Goal: Task Accomplishment & Management: Complete application form

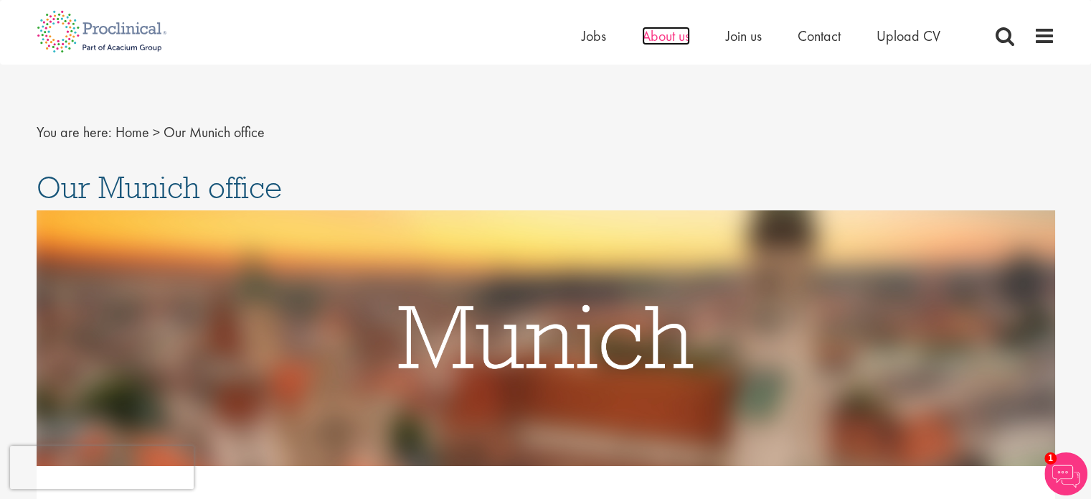
click at [666, 38] on span "About us" at bounding box center [666, 36] width 48 height 19
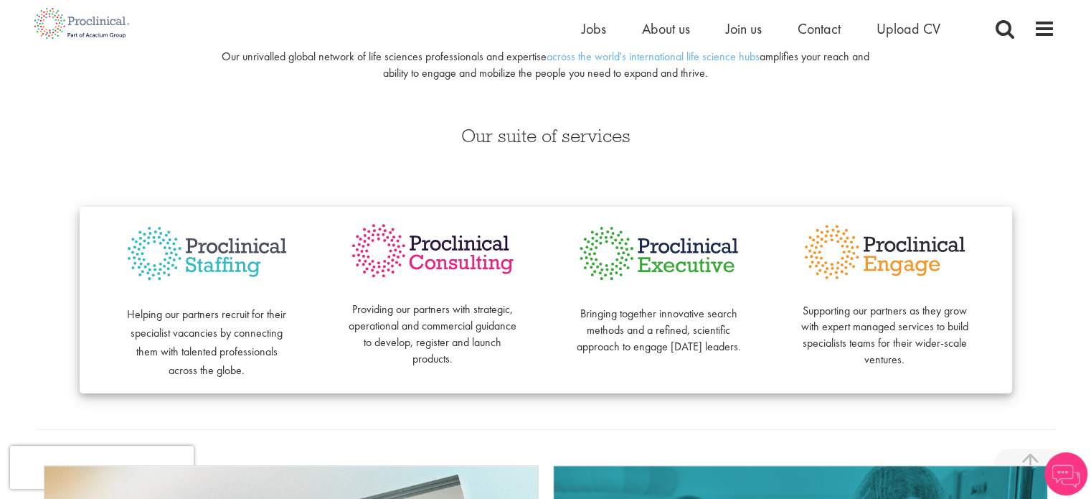
scroll to position [287, 0]
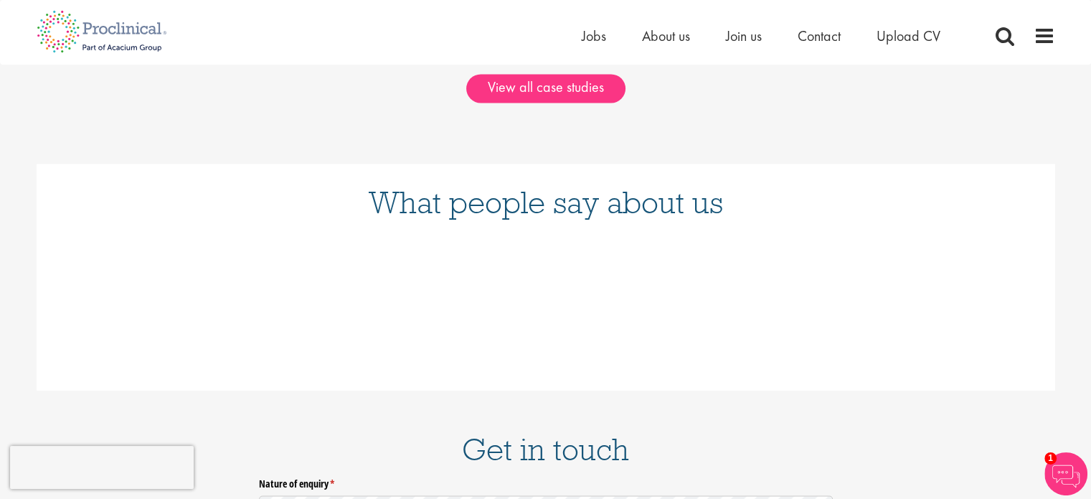
scroll to position [2296, 0]
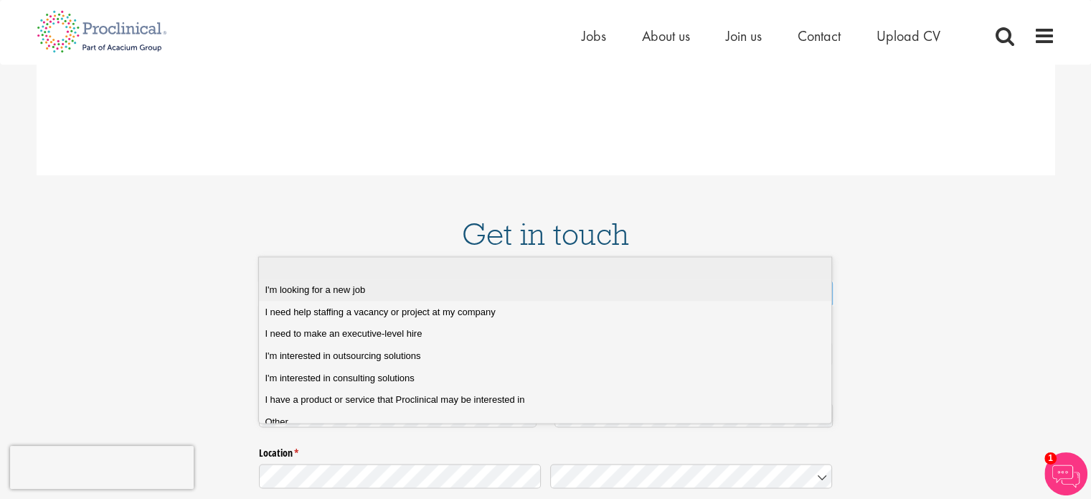
click at [394, 282] on job "I'm looking for a new job" at bounding box center [550, 290] width 583 height 22
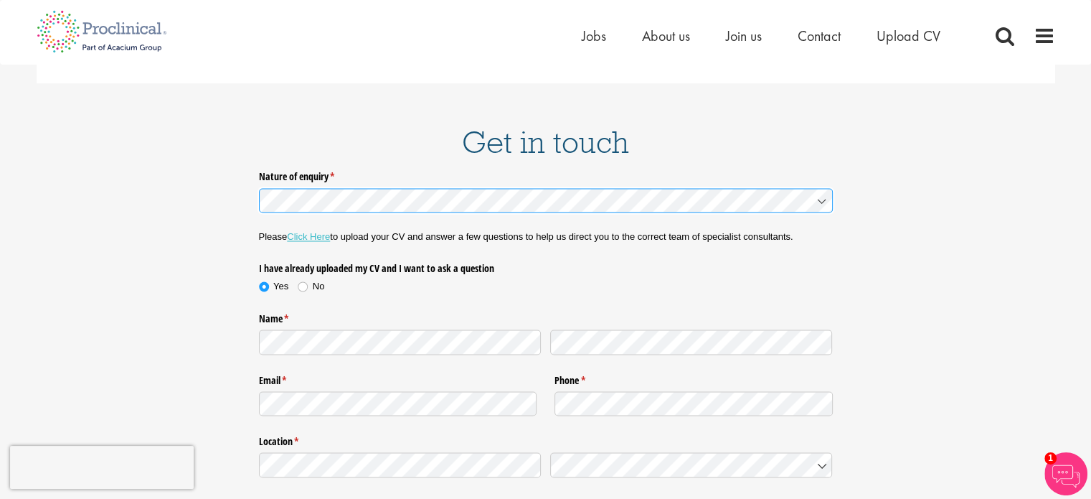
scroll to position [2439, 0]
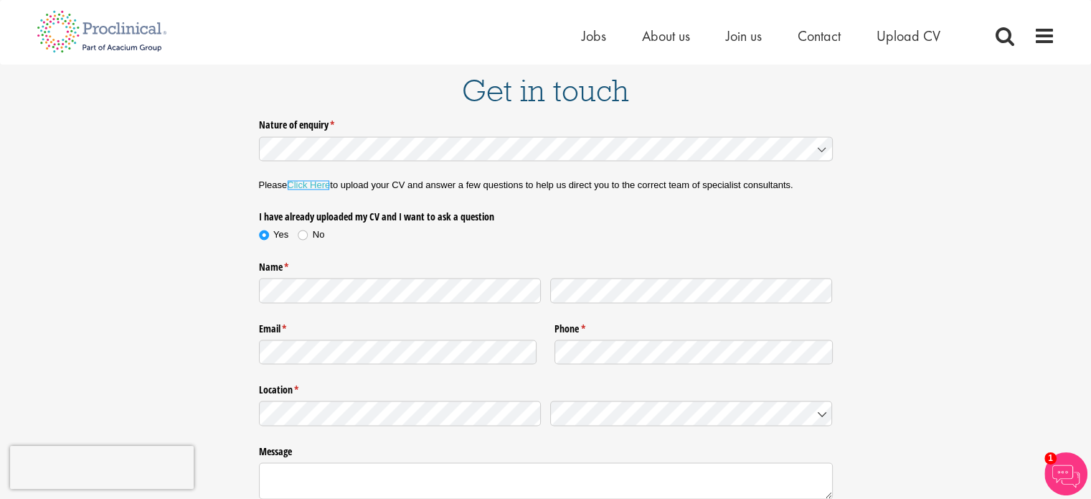
click at [306, 179] on link "Click Here" at bounding box center [308, 184] width 43 height 11
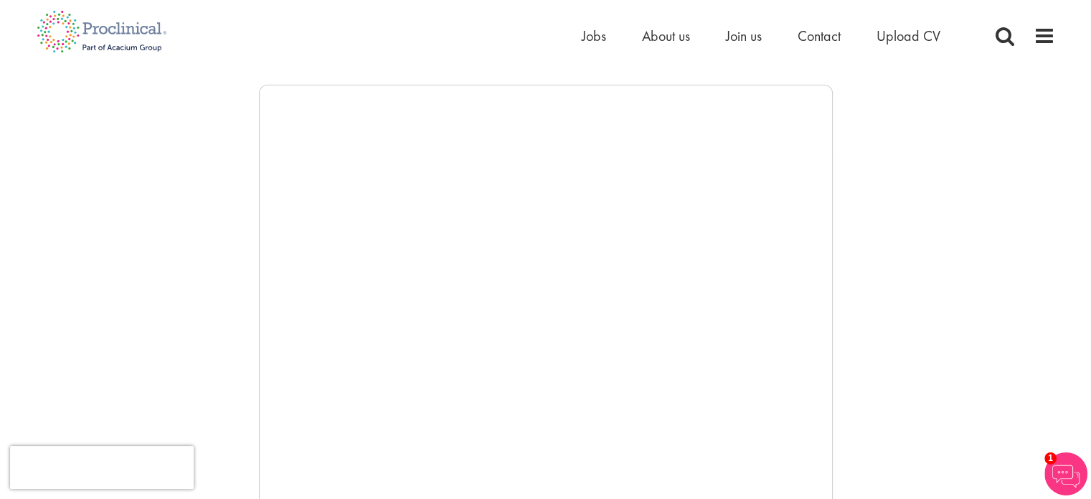
scroll to position [215, 0]
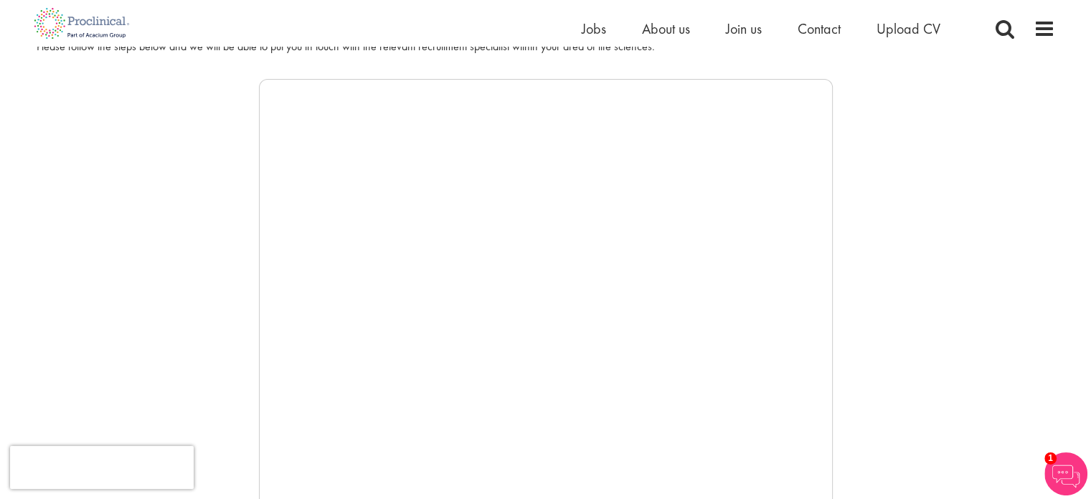
click at [233, 290] on div at bounding box center [546, 294] width 1019 height 430
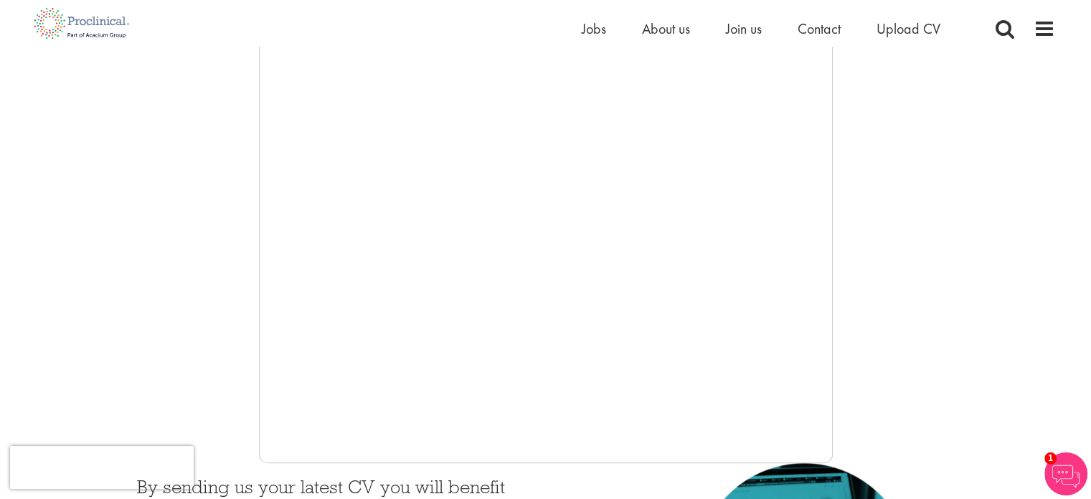
scroll to position [287, 0]
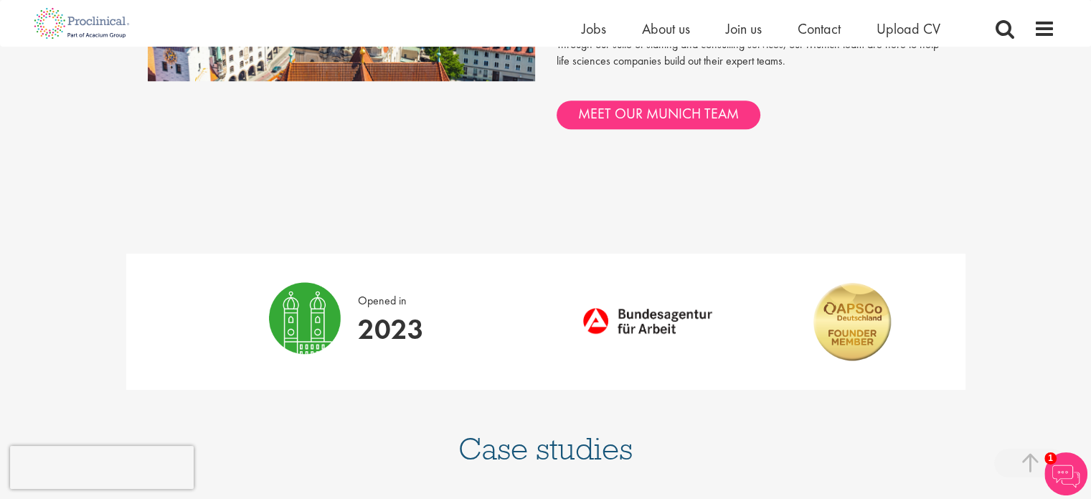
scroll to position [717, 0]
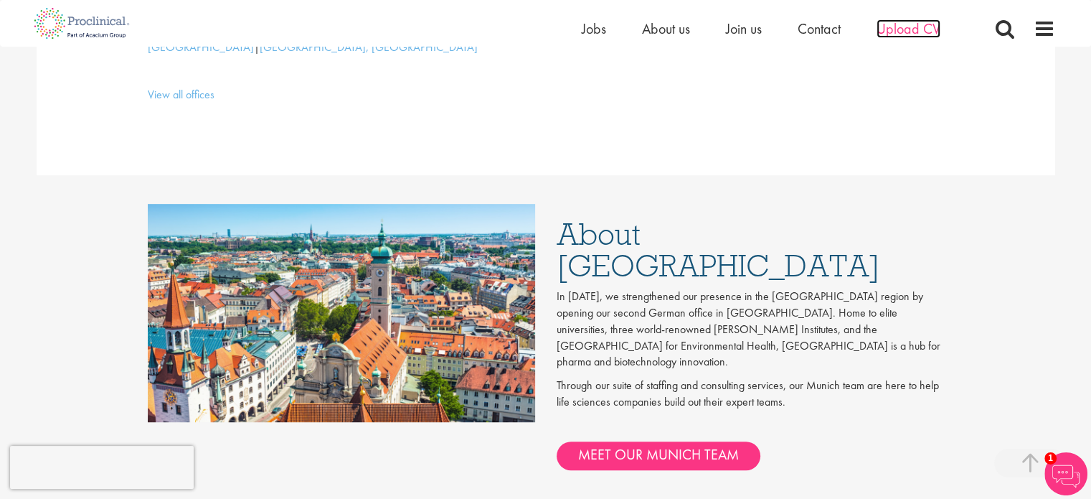
click at [908, 26] on span "Upload CV" at bounding box center [909, 28] width 64 height 19
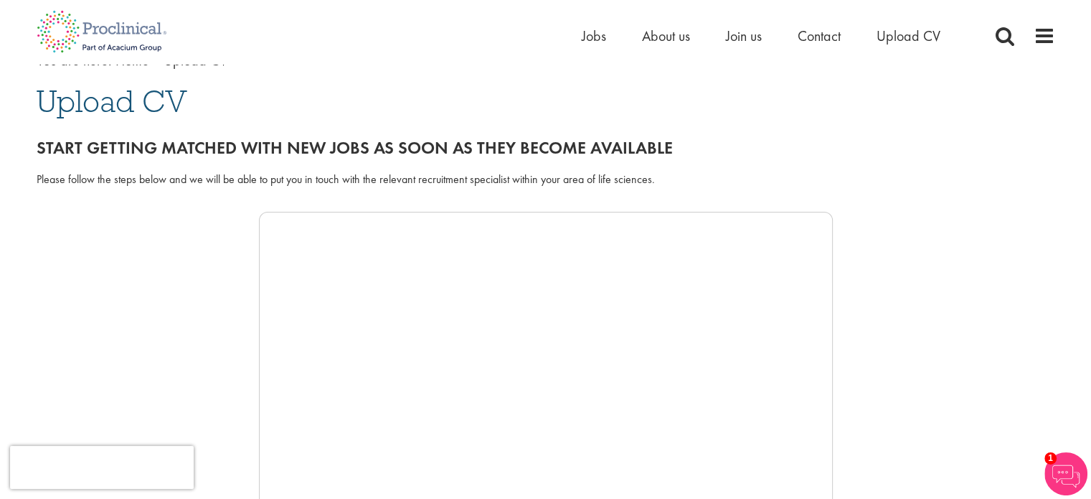
scroll to position [215, 0]
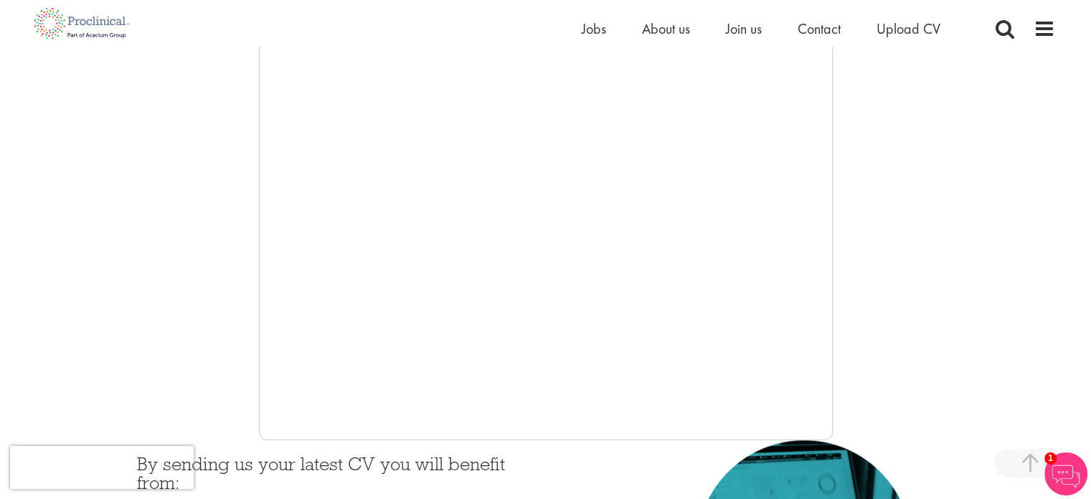
scroll to position [287, 0]
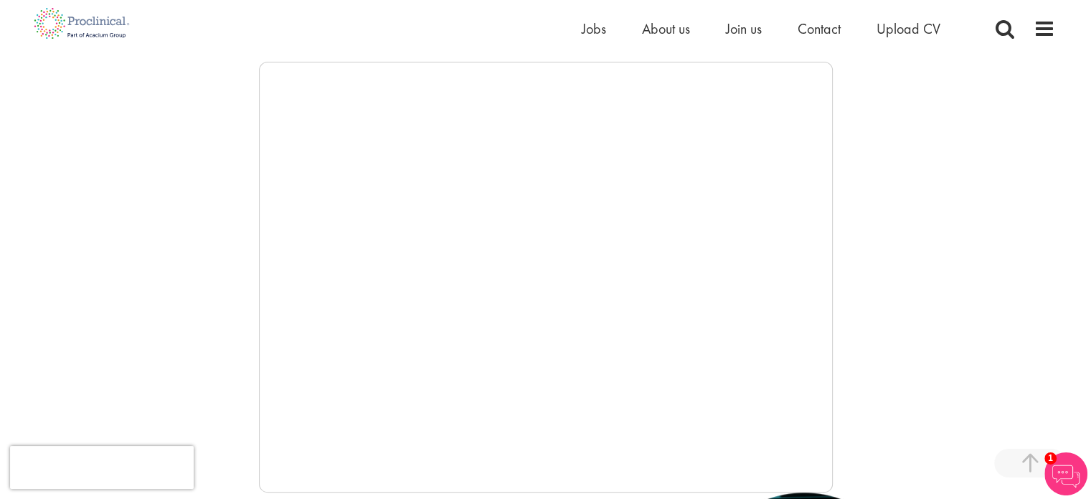
scroll to position [230, 0]
click at [1047, 337] on div at bounding box center [546, 279] width 1019 height 430
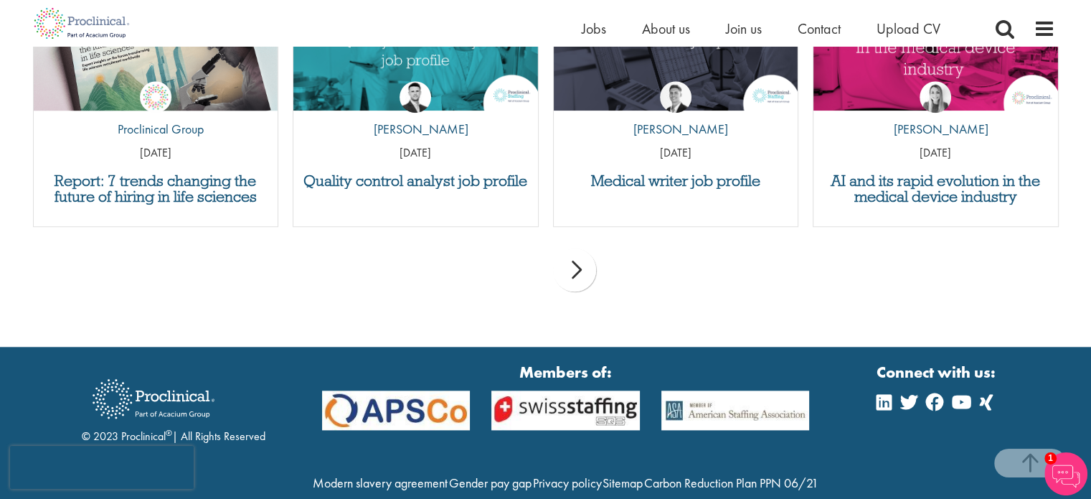
scroll to position [1593, 0]
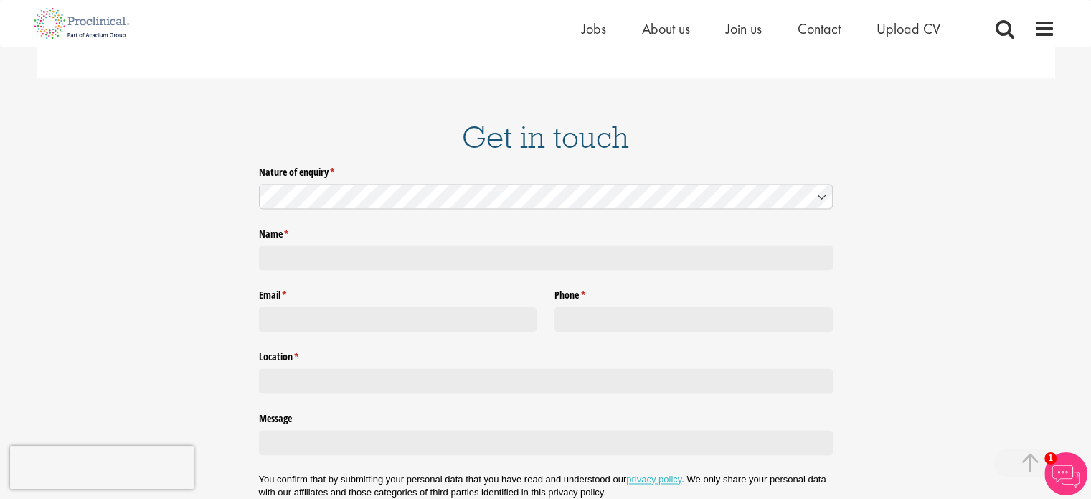
scroll to position [2215, 0]
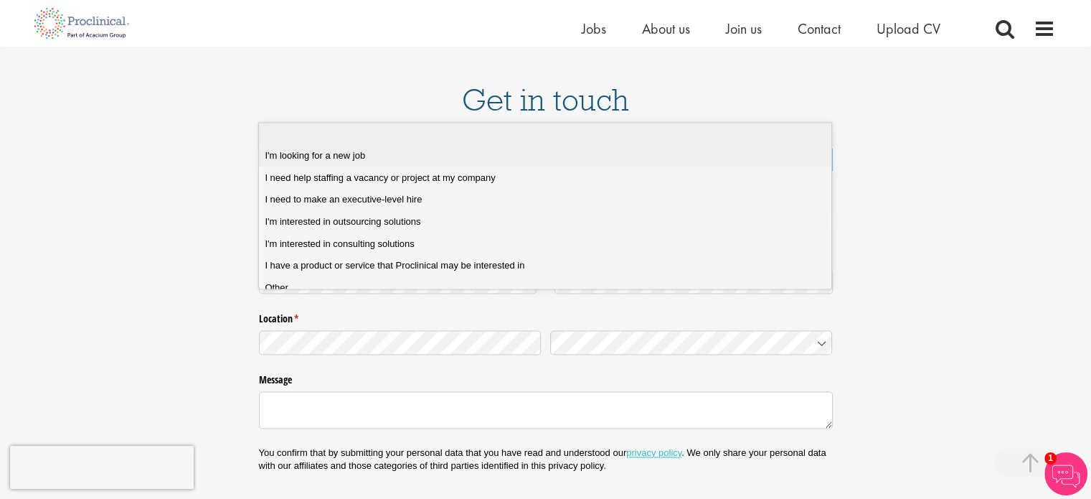
click at [375, 151] on div "I'm looking for a new job" at bounding box center [550, 155] width 571 height 13
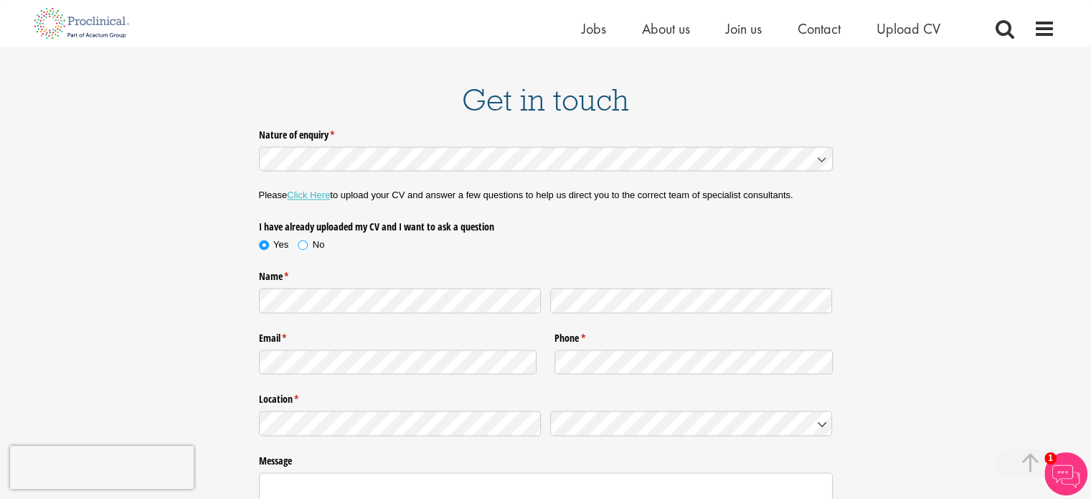
click at [304, 237] on span at bounding box center [303, 244] width 14 height 14
click at [321, 406] on div at bounding box center [546, 423] width 574 height 34
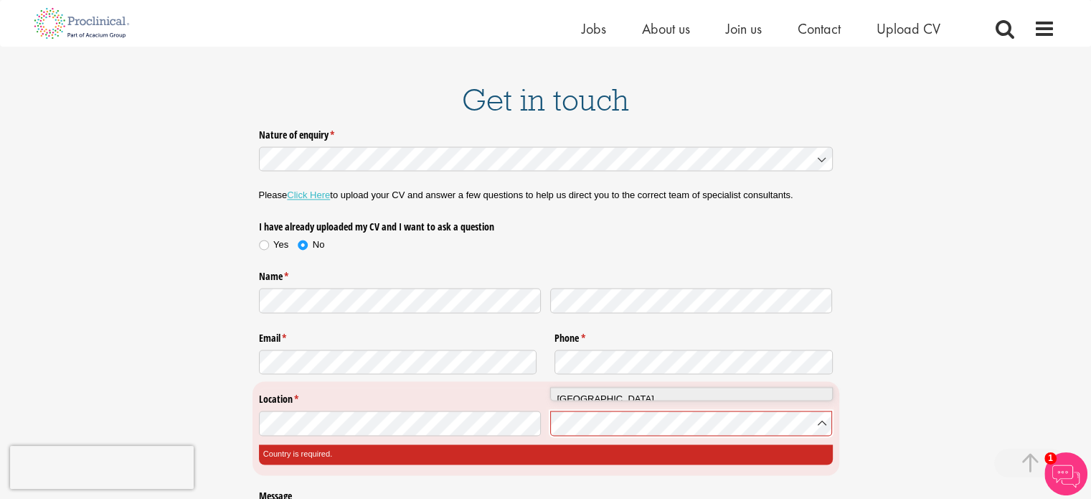
click at [619, 400] on div "Türkiye" at bounding box center [697, 399] width 280 height 14
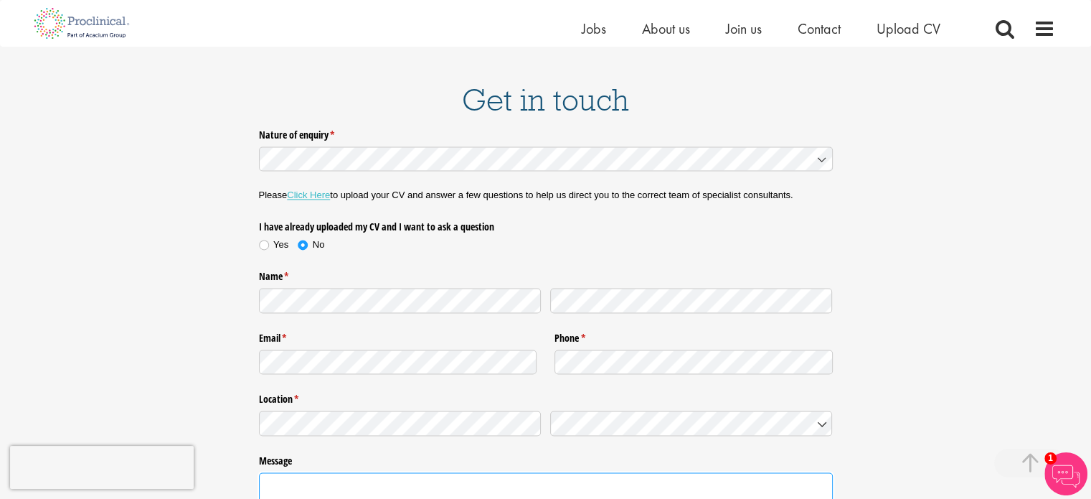
click at [446, 472] on textarea "Message" at bounding box center [546, 490] width 574 height 37
click at [327, 189] on link "Click Here" at bounding box center [308, 194] width 43 height 11
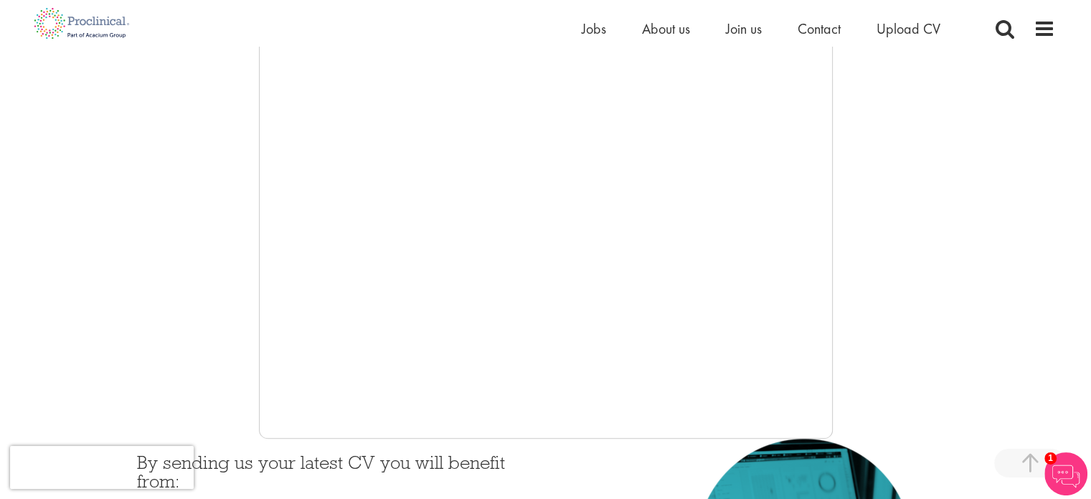
scroll to position [287, 0]
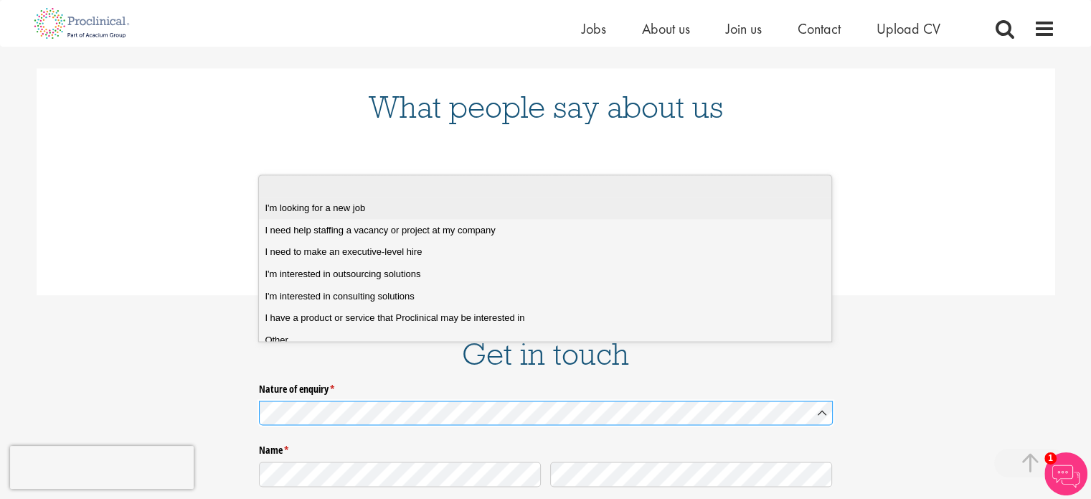
click at [364, 215] on job "I'm looking for a new job" at bounding box center [550, 208] width 583 height 22
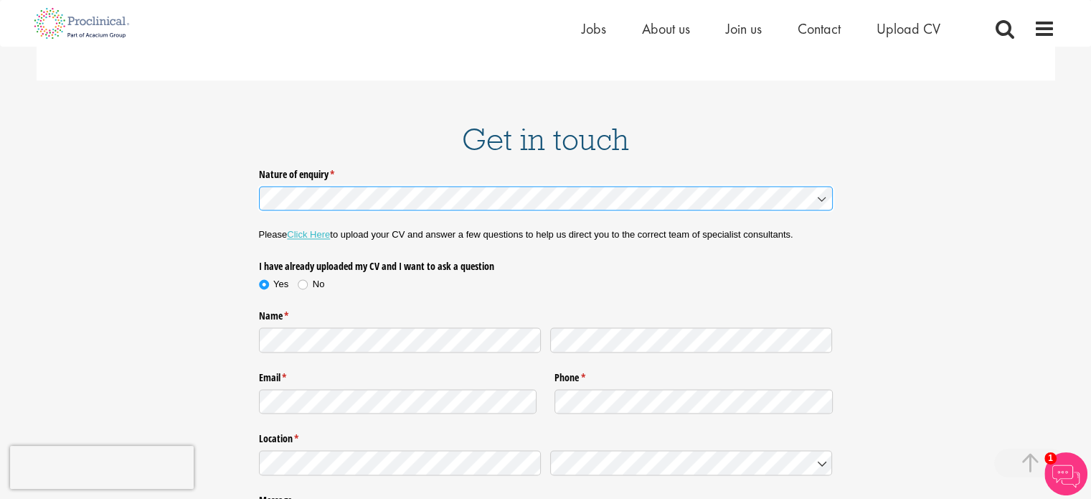
scroll to position [2177, 0]
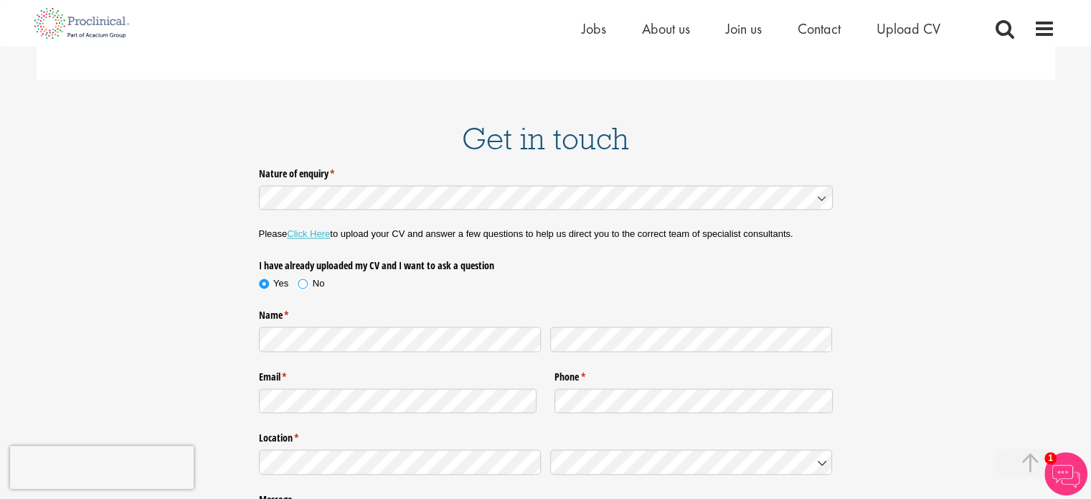
click at [305, 276] on span at bounding box center [303, 283] width 14 height 14
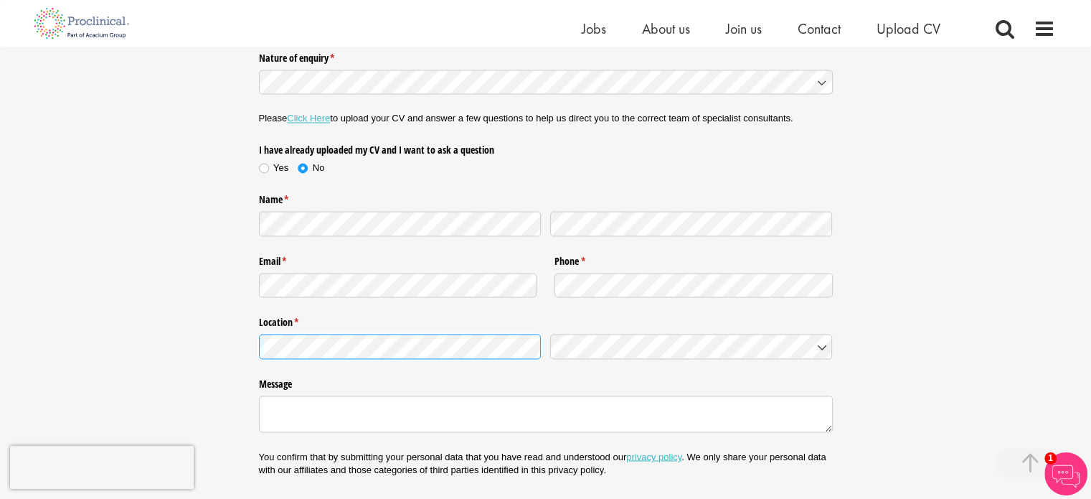
scroll to position [2320, 0]
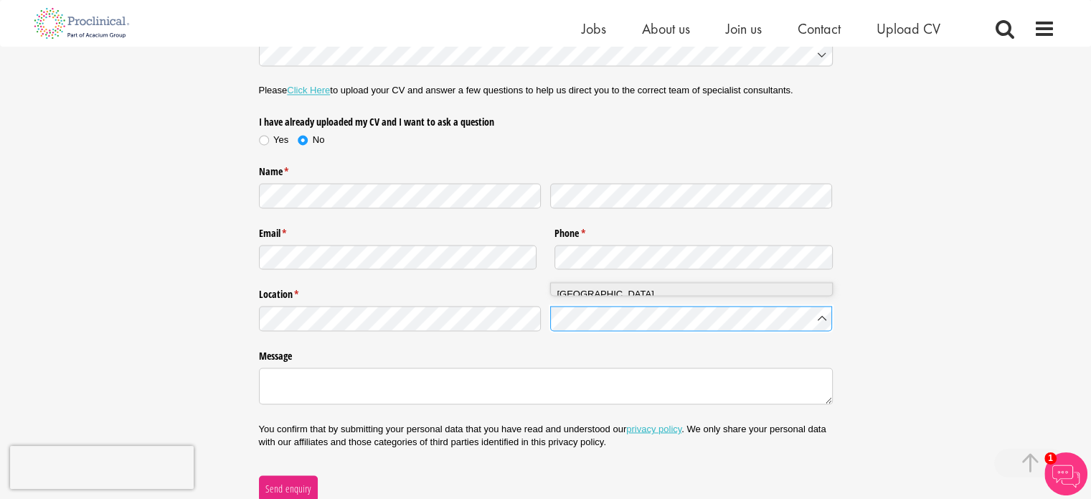
click at [608, 294] on div "Türkiye" at bounding box center [697, 294] width 280 height 14
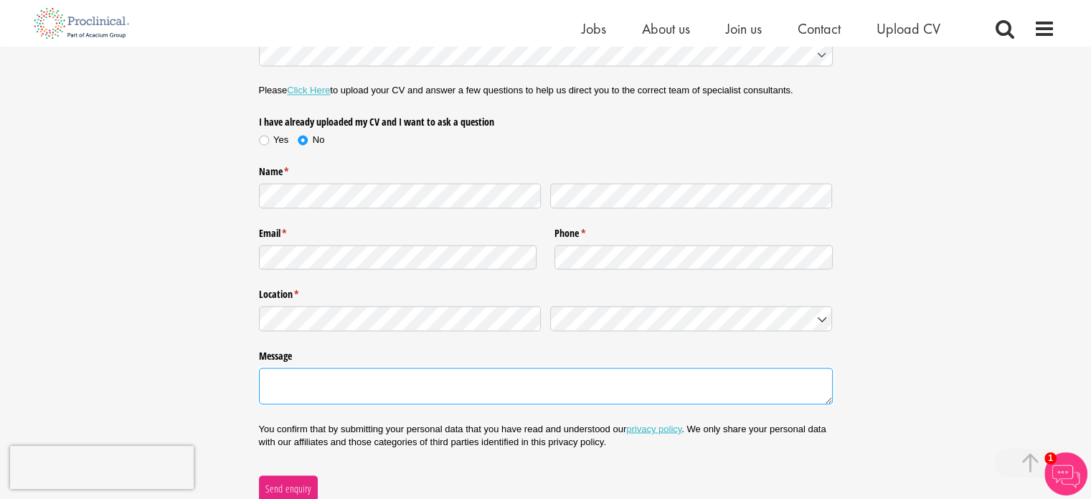
click at [326, 367] on textarea "Message" at bounding box center [546, 385] width 574 height 37
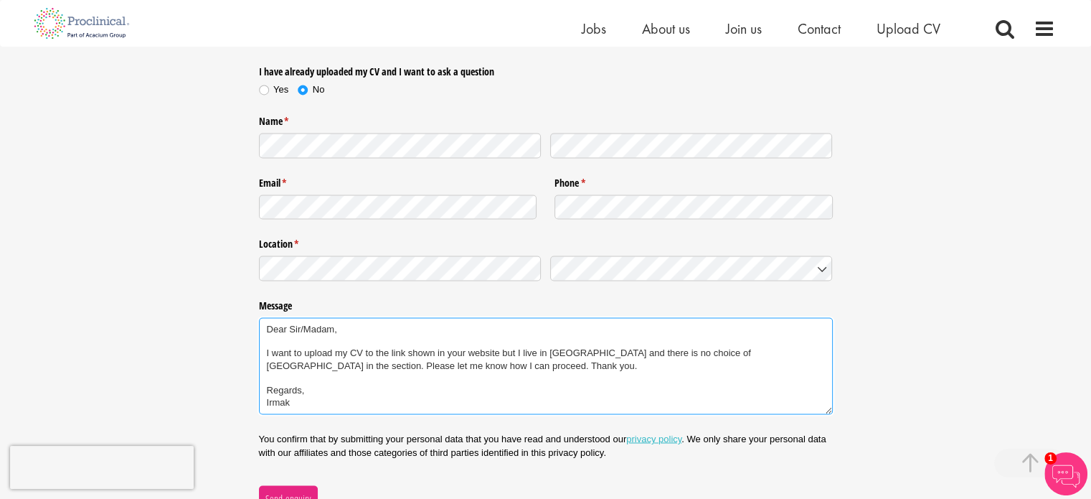
scroll to position [2535, 0]
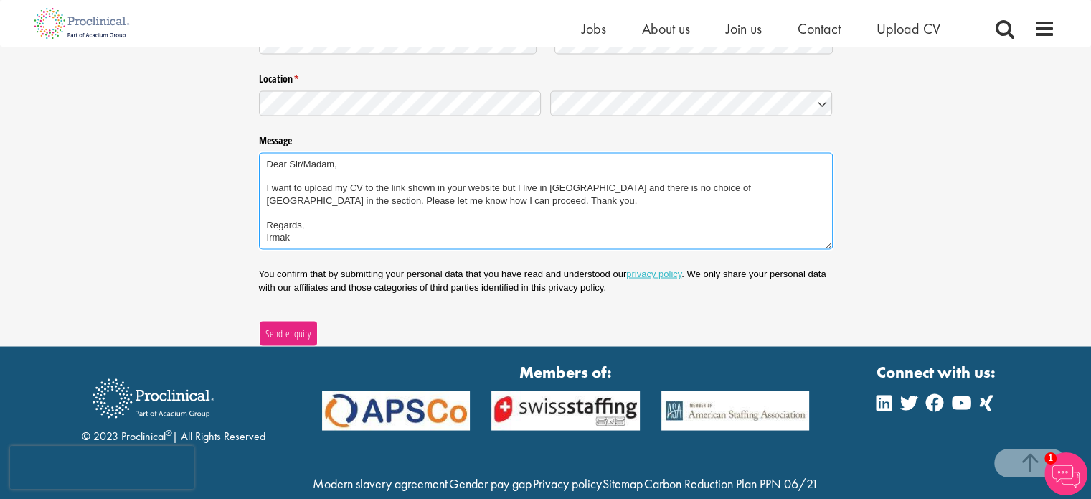
type textarea "Dear Sir/Madam, I want to upload my CV to the link shown in your website but I …"
click at [292, 325] on span "Send enquiry" at bounding box center [288, 333] width 47 height 16
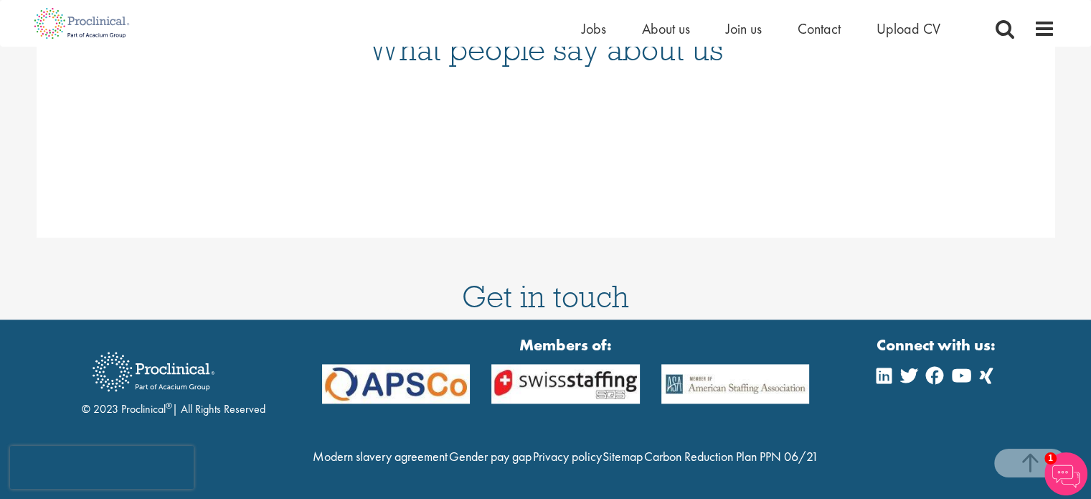
scroll to position [2014, 0]
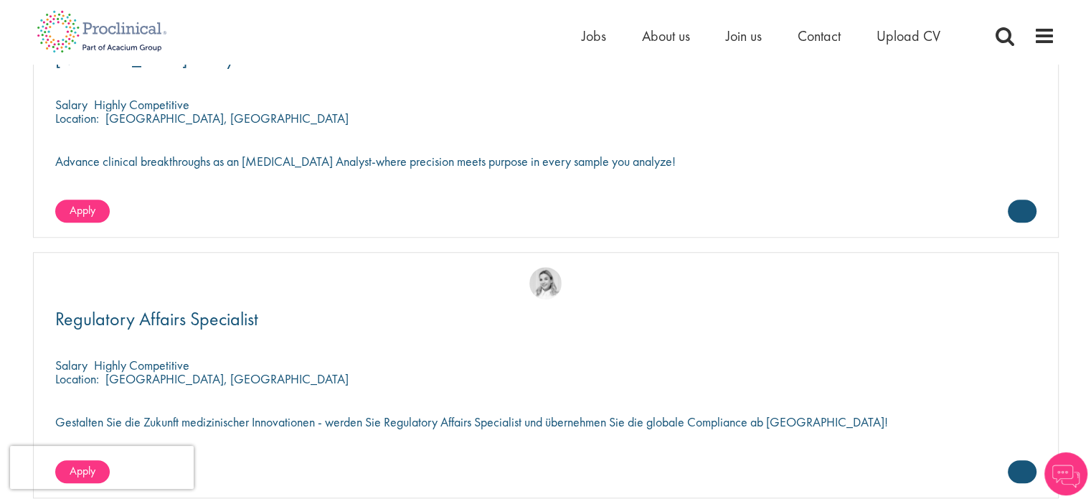
scroll to position [842, 0]
